Goal: Task Accomplishment & Management: Manage account settings

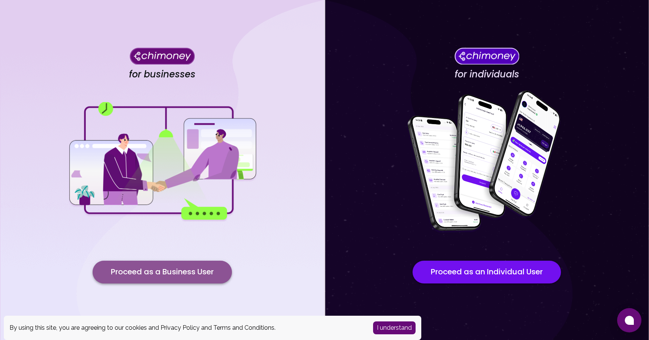
click at [158, 273] on button "Proceed as a Business User" at bounding box center [162, 272] width 139 height 23
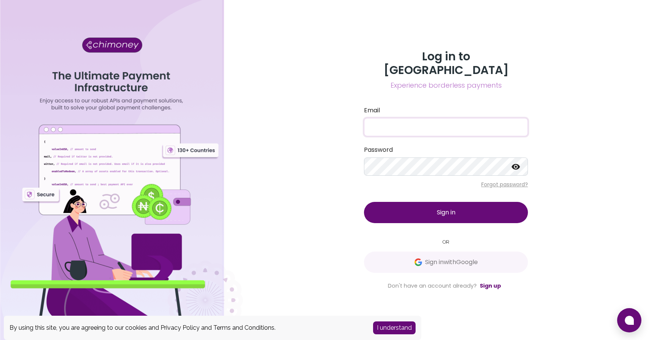
click at [389, 118] on input "Email" at bounding box center [446, 127] width 164 height 18
drag, startPoint x: 450, startPoint y: 120, endPoint x: 282, endPoint y: 119, distance: 168.1
click at [282, 120] on div "Log in to Chimoney Experience borderless payments Email [EMAIL_ADDRESS][DOMAIN_…" at bounding box center [446, 170] width 406 height 340
type input "[PERSON_NAME][EMAIL_ADDRESS][DOMAIN_NAME]"
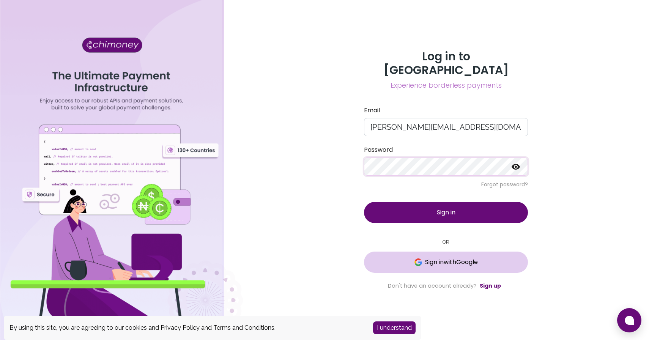
click at [476, 258] on span "Sign in with Google" at bounding box center [451, 262] width 53 height 9
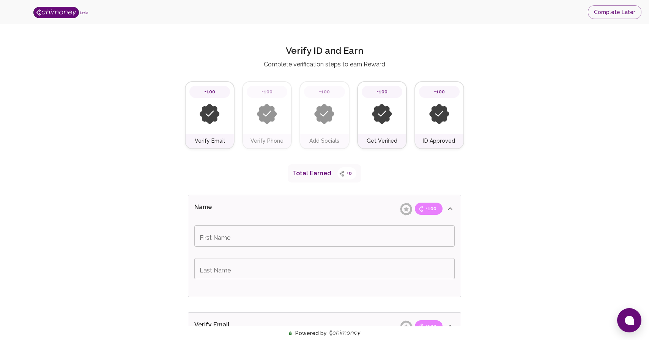
click at [198, 124] on div at bounding box center [209, 114] width 41 height 32
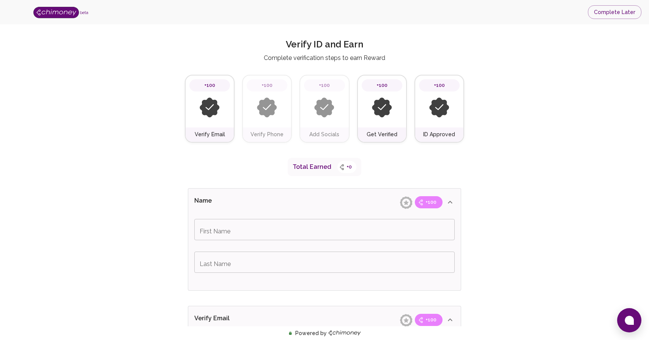
click at [62, 11] on img at bounding box center [56, 12] width 46 height 11
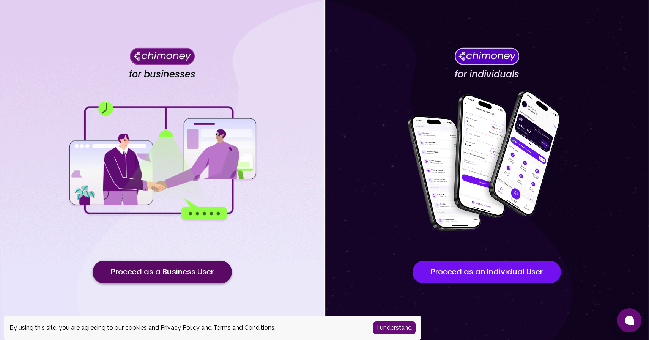
click at [195, 269] on button "Proceed as a Business User" at bounding box center [162, 272] width 139 height 23
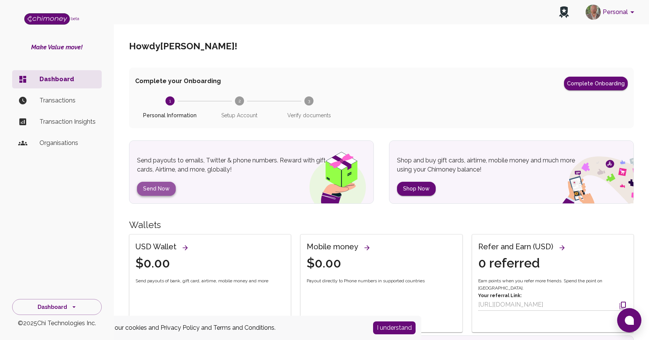
click at [166, 190] on button "Send Now" at bounding box center [156, 189] width 39 height 14
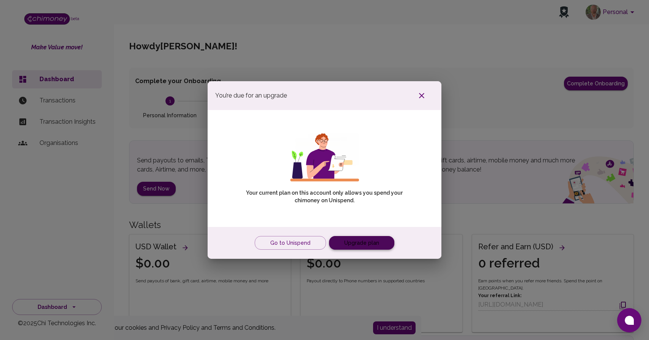
click at [356, 238] on link "Upgrade plan" at bounding box center [361, 243] width 65 height 14
